Goal: Transaction & Acquisition: Book appointment/travel/reservation

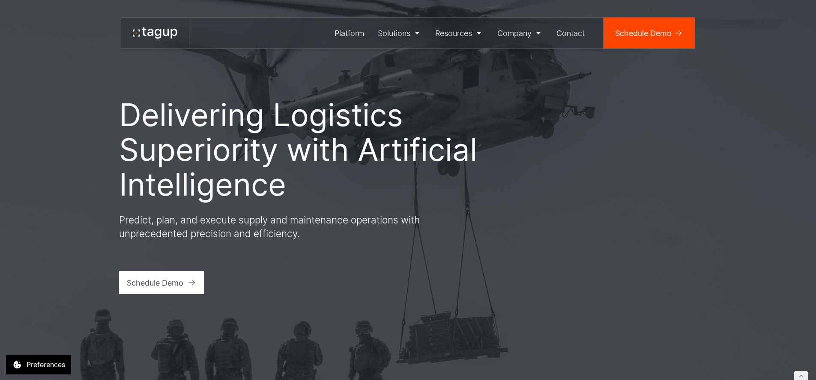
click at [273, 168] on h1 "Delivering Logistics Superiority with Artificial Intelligence" at bounding box center [299, 149] width 360 height 104
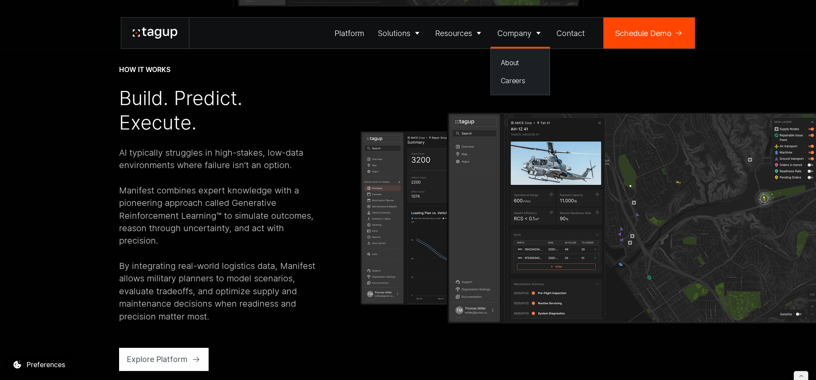
scroll to position [3468, 0]
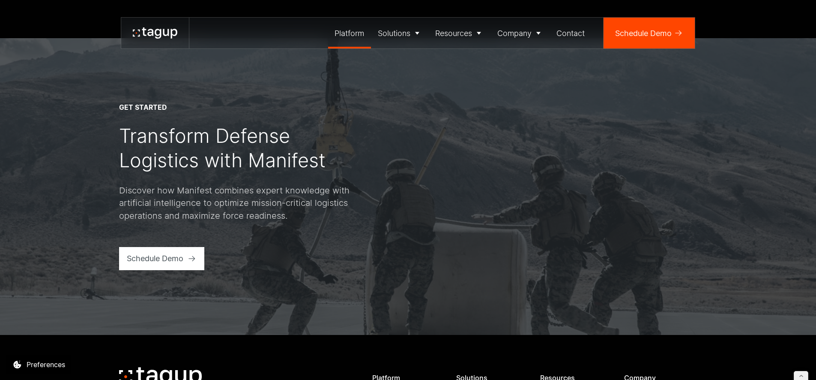
click at [353, 33] on div "Platform" at bounding box center [350, 33] width 30 height 12
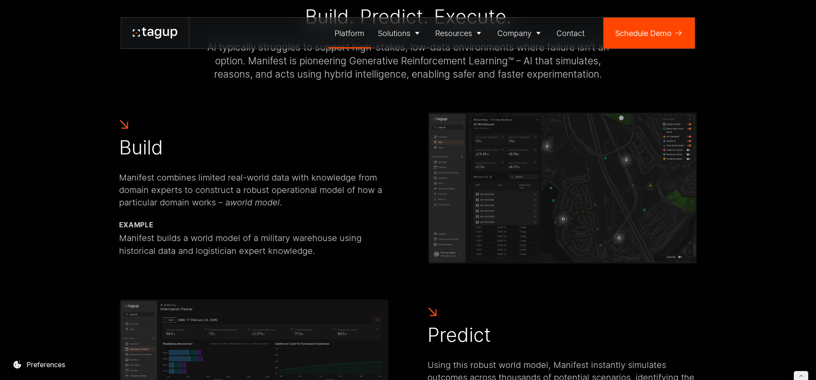
scroll to position [2521, 0]
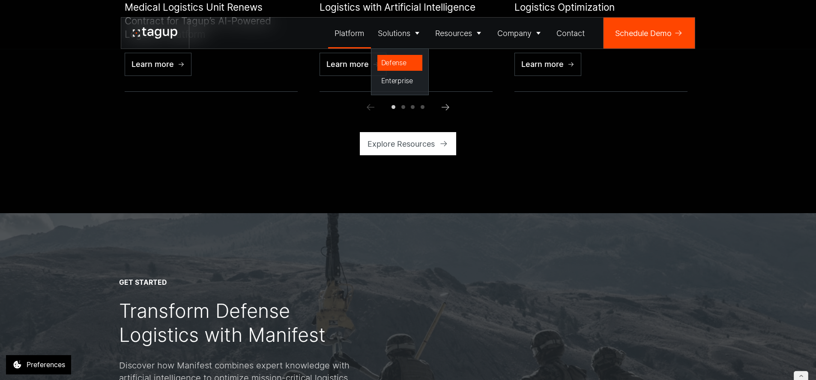
click at [388, 59] on div "Defense" at bounding box center [400, 62] width 38 height 10
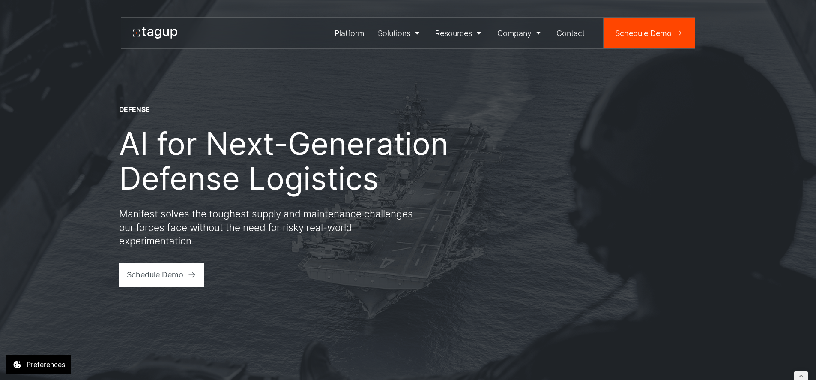
click at [294, 128] on h1 "AI for Next-Generation Defense Logistics" at bounding box center [299, 160] width 360 height 69
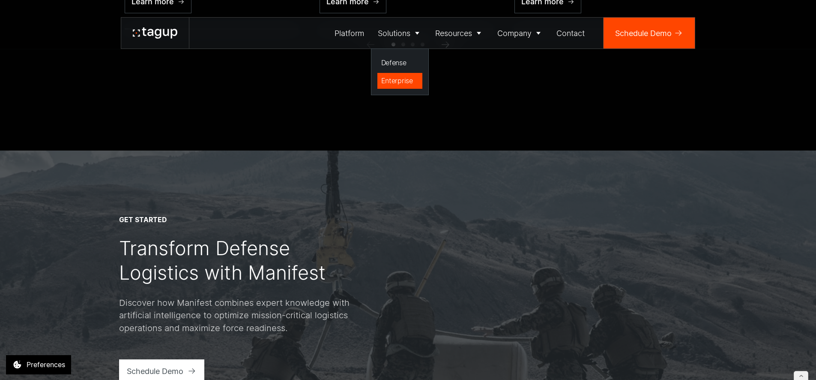
click at [396, 79] on div "Enterprise" at bounding box center [400, 80] width 38 height 10
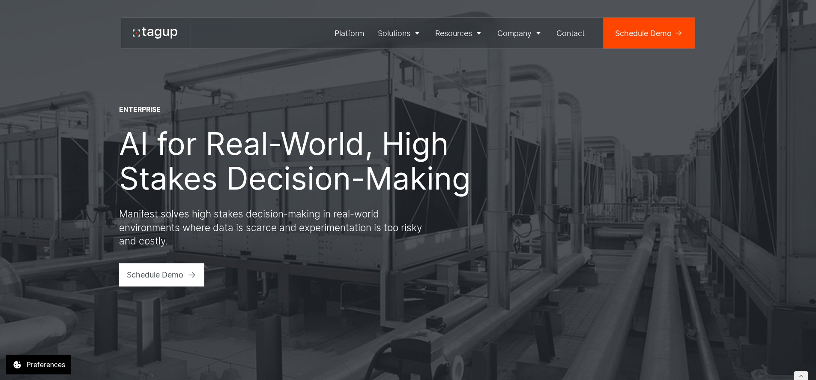
click at [304, 141] on h1 "AI for Real-World, High Stakes Decision-Making" at bounding box center [299, 160] width 360 height 69
click at [505, 61] on div "About" at bounding box center [520, 62] width 39 height 10
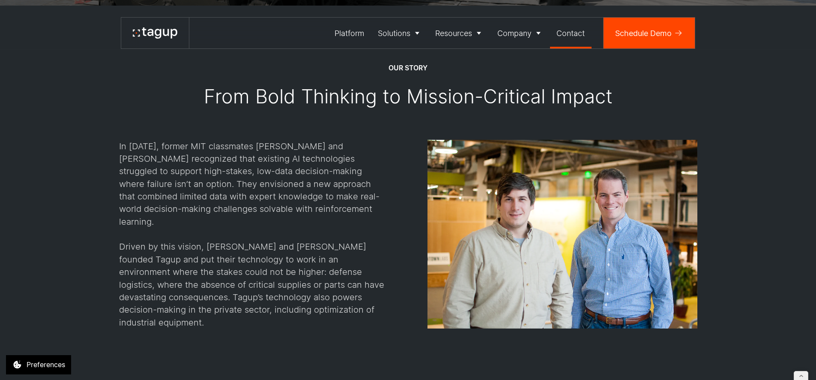
scroll to position [41, 0]
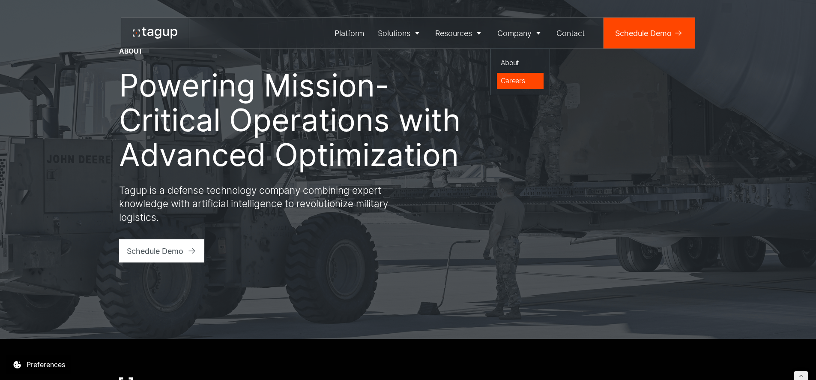
click at [505, 77] on div "Careers" at bounding box center [520, 80] width 39 height 10
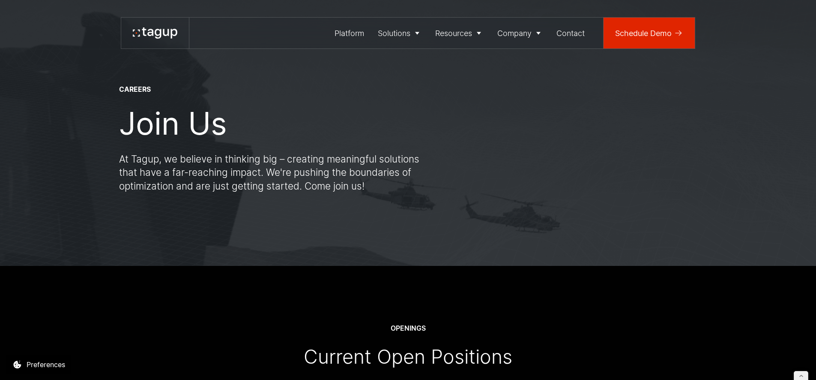
click at [617, 36] on div "Schedule Demo" at bounding box center [643, 33] width 57 height 12
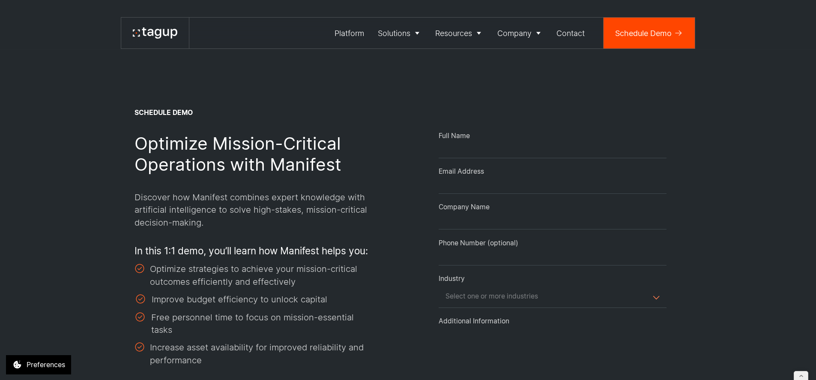
select select "Request Demo Form"
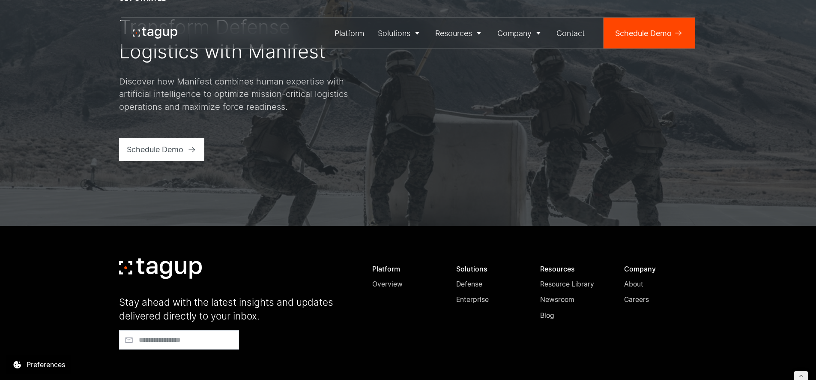
scroll to position [3457, 0]
